Goal: Task Accomplishment & Management: Use online tool/utility

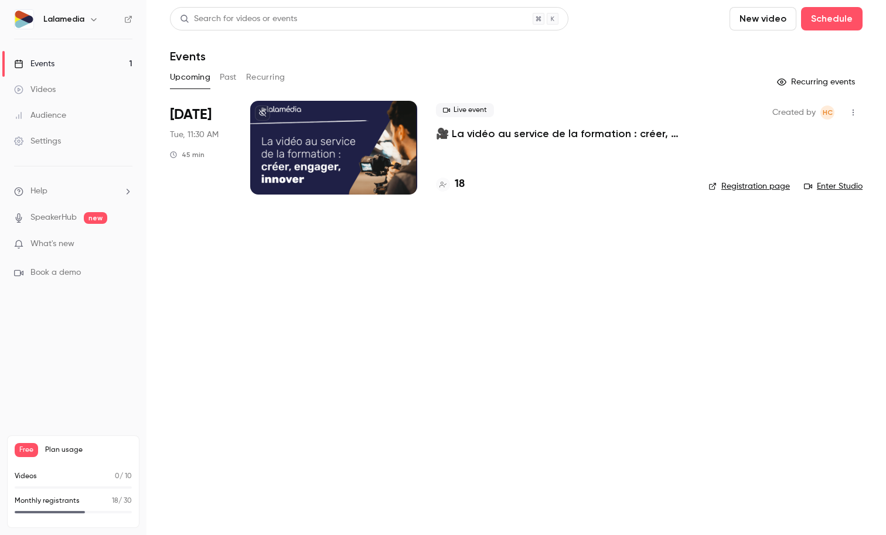
click at [461, 183] on h4 "18" at bounding box center [460, 184] width 10 height 16
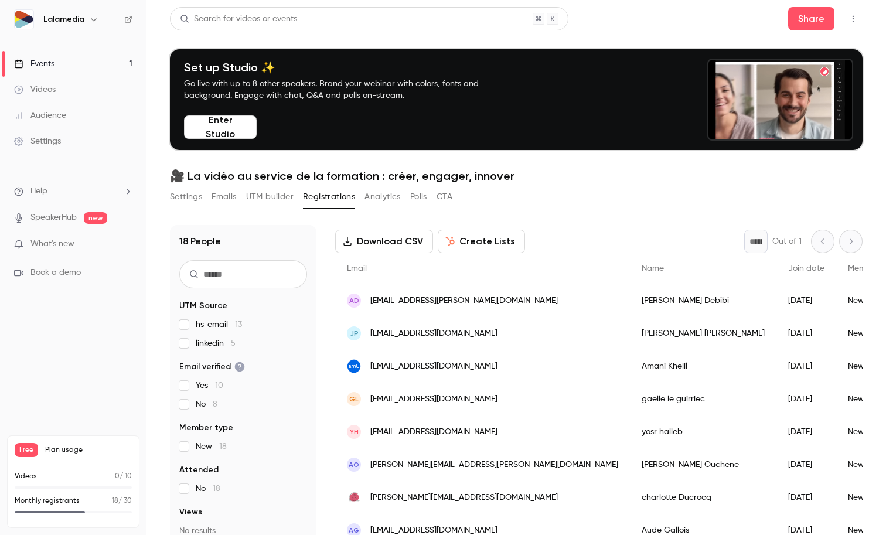
scroll to position [53, 0]
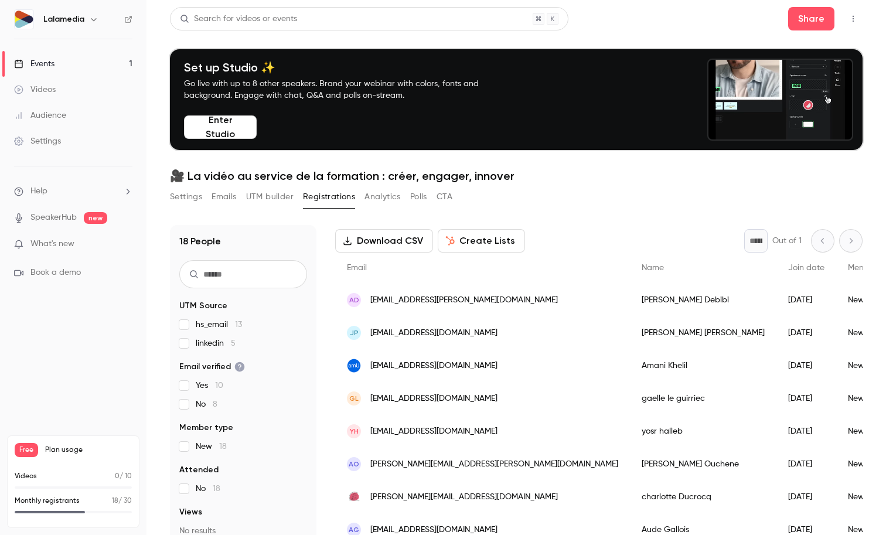
click at [263, 195] on button "UTM builder" at bounding box center [269, 197] width 47 height 19
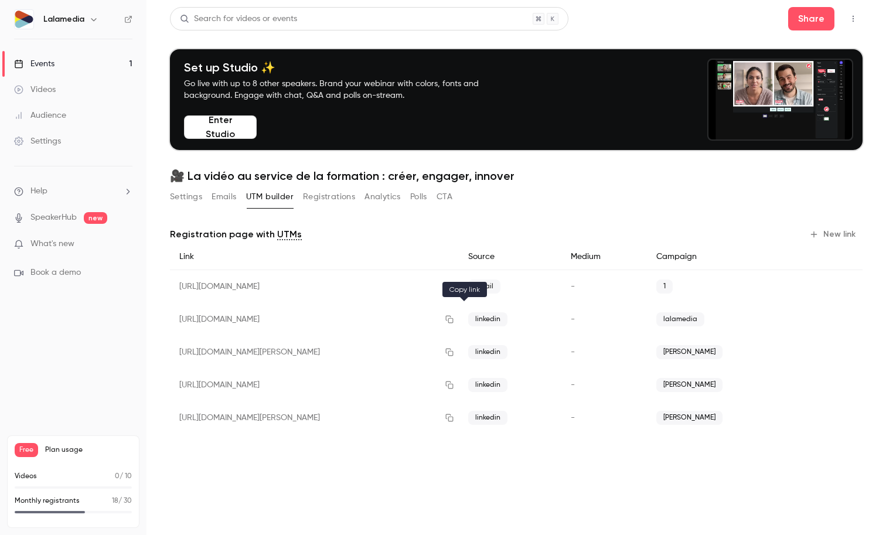
click at [454, 320] on icon "button" at bounding box center [449, 319] width 9 height 8
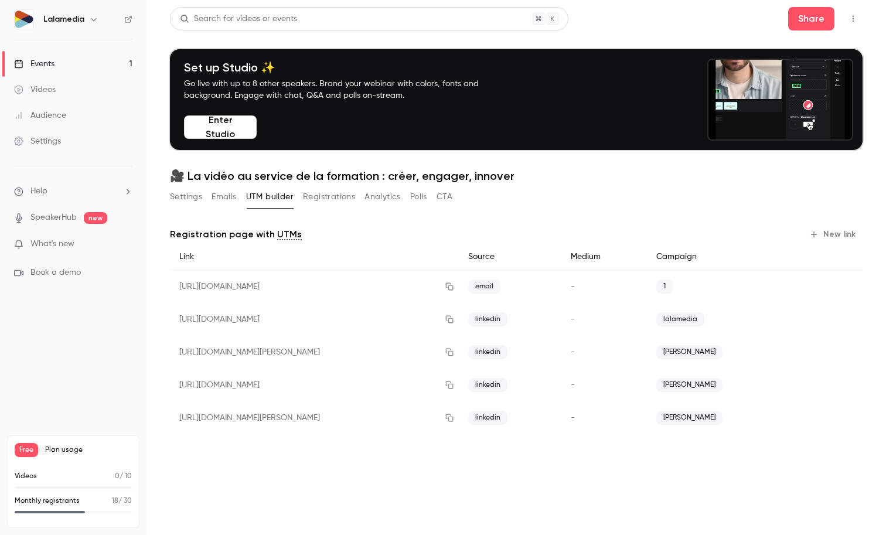
click at [60, 67] on link "Events 1" at bounding box center [73, 64] width 147 height 26
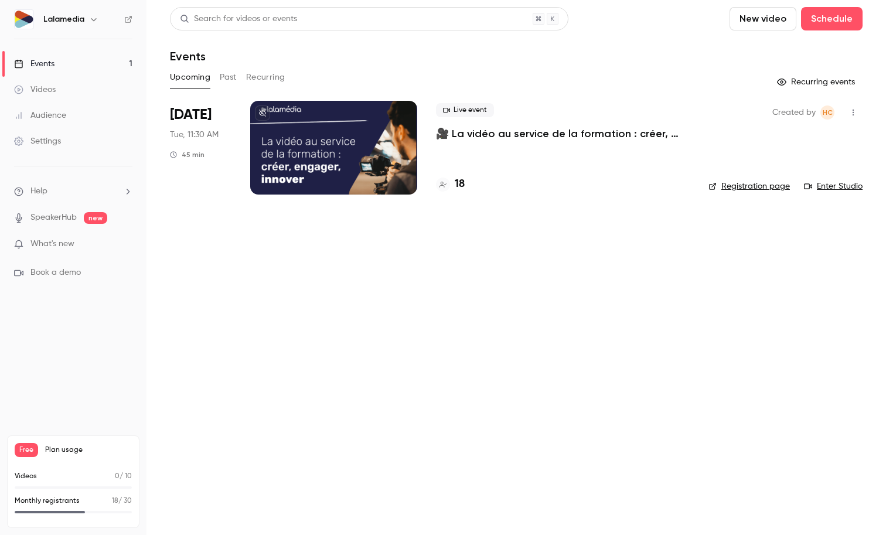
click at [458, 181] on h4 "18" at bounding box center [460, 184] width 10 height 16
